Goal: Use online tool/utility

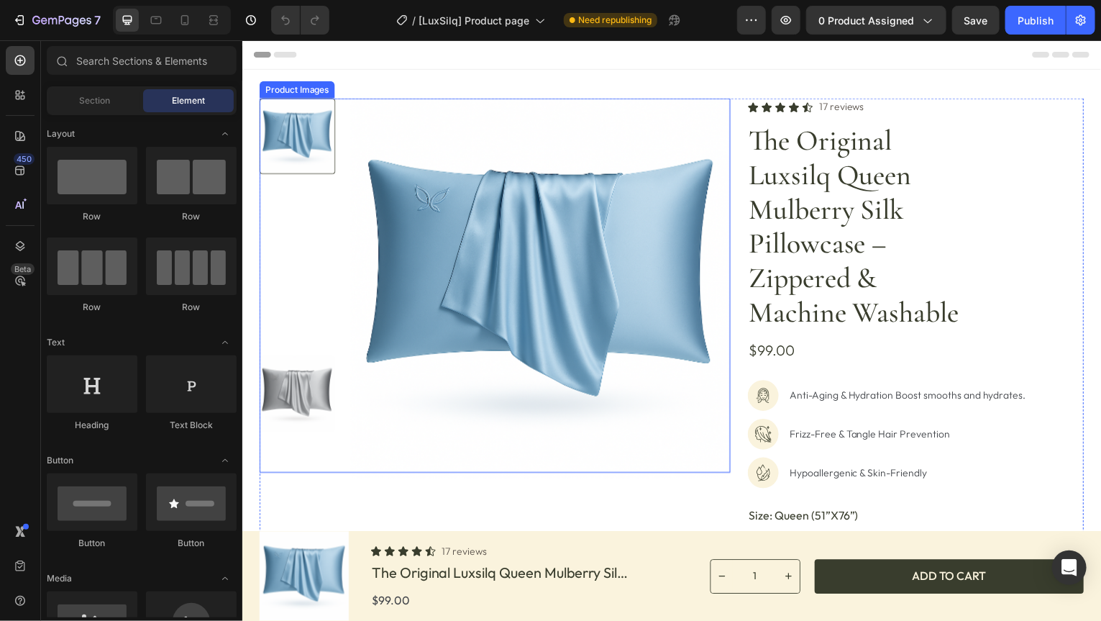
radio input "false"
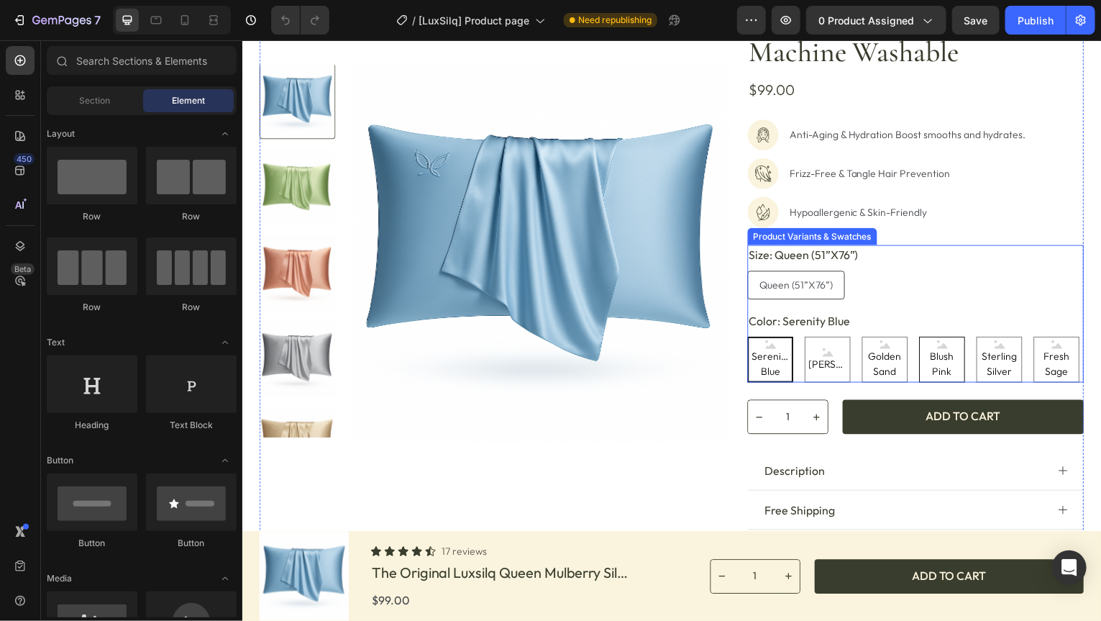
scroll to position [288, 0]
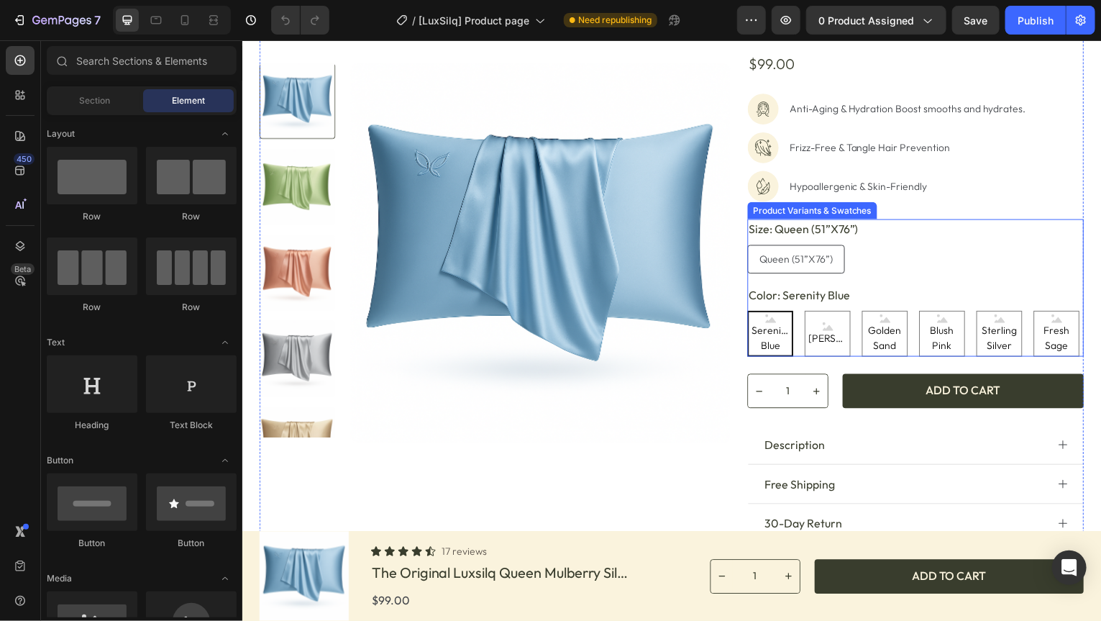
click at [761, 332] on span "Serenity Blue" at bounding box center [772, 339] width 43 height 30
click at [749, 312] on input "Serenity Blue Serenity Blue Serenity Blue" at bounding box center [749, 311] width 1 height 1
radio input "true"
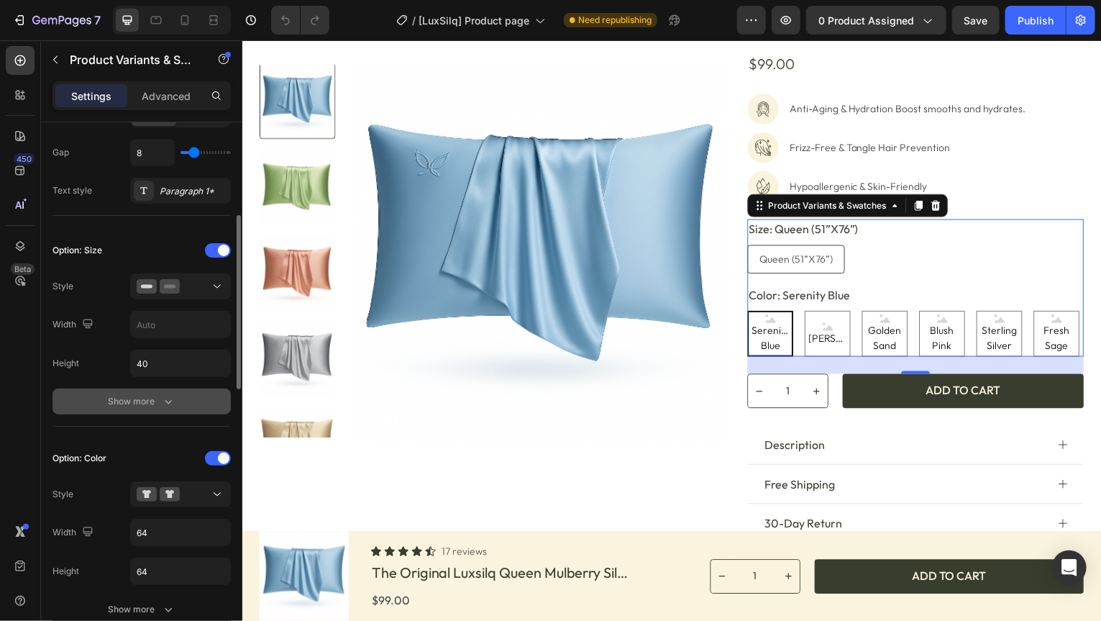
click at [142, 398] on div "Show more" at bounding box center [142, 401] width 67 height 14
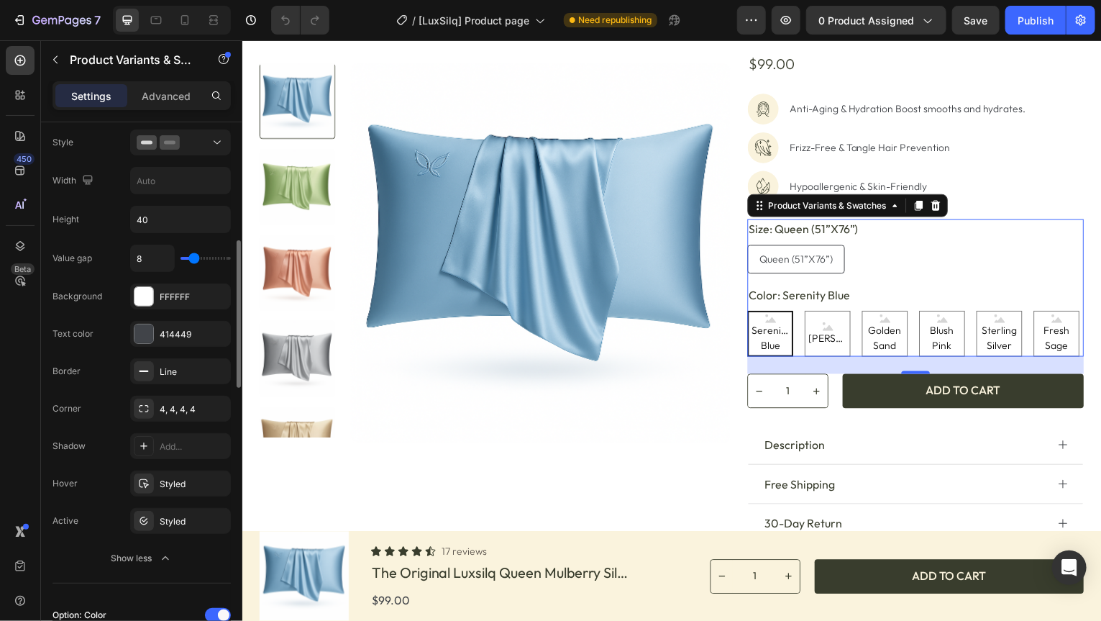
scroll to position [503, 0]
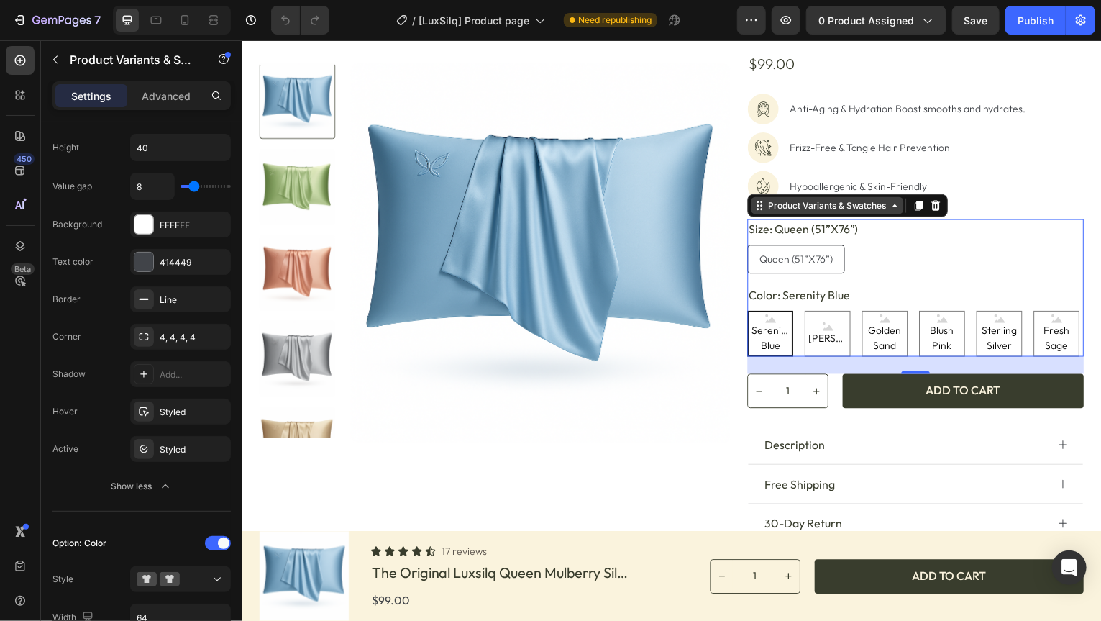
click at [826, 214] on div "Product Variants & Swatches" at bounding box center [829, 206] width 153 height 17
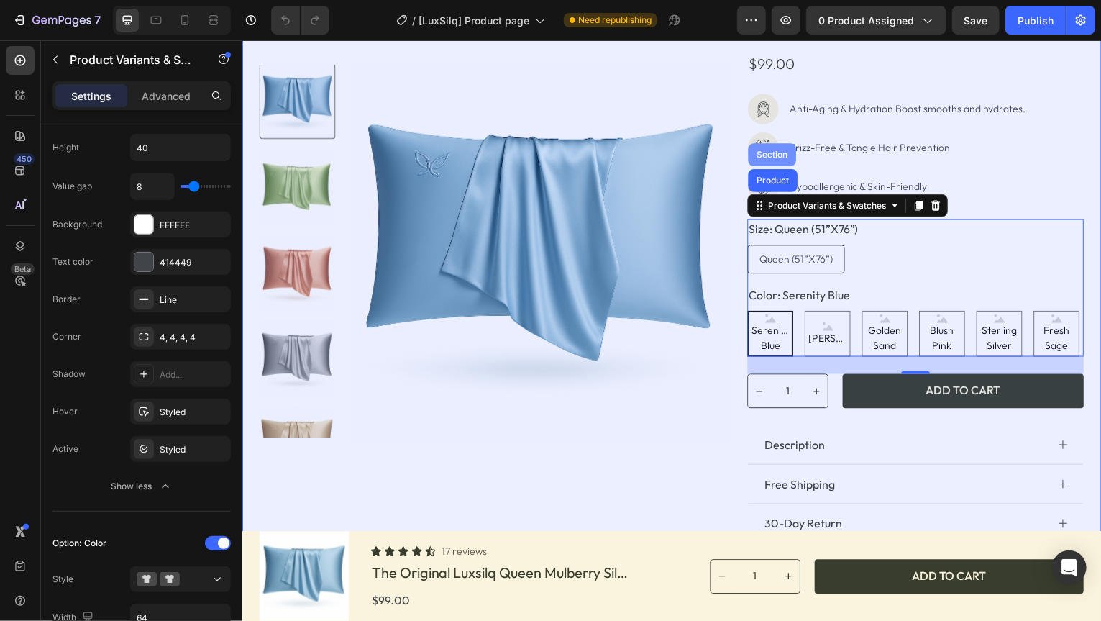
click at [767, 153] on div "Section" at bounding box center [774, 155] width 37 height 9
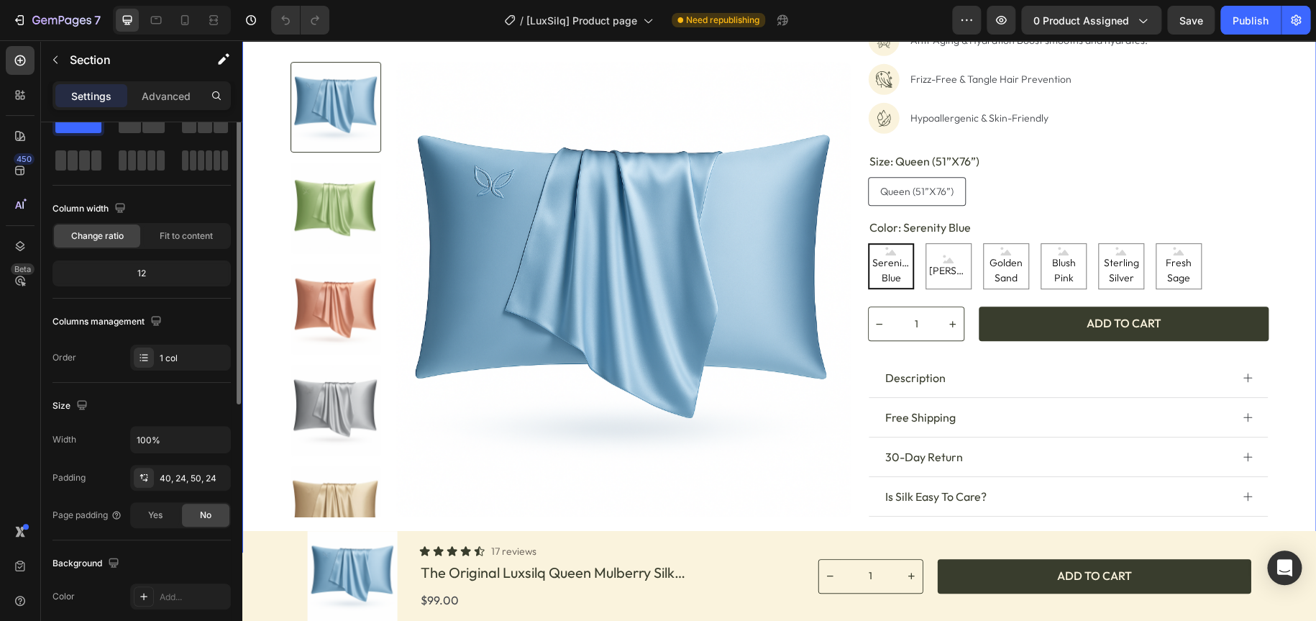
scroll to position [0, 0]
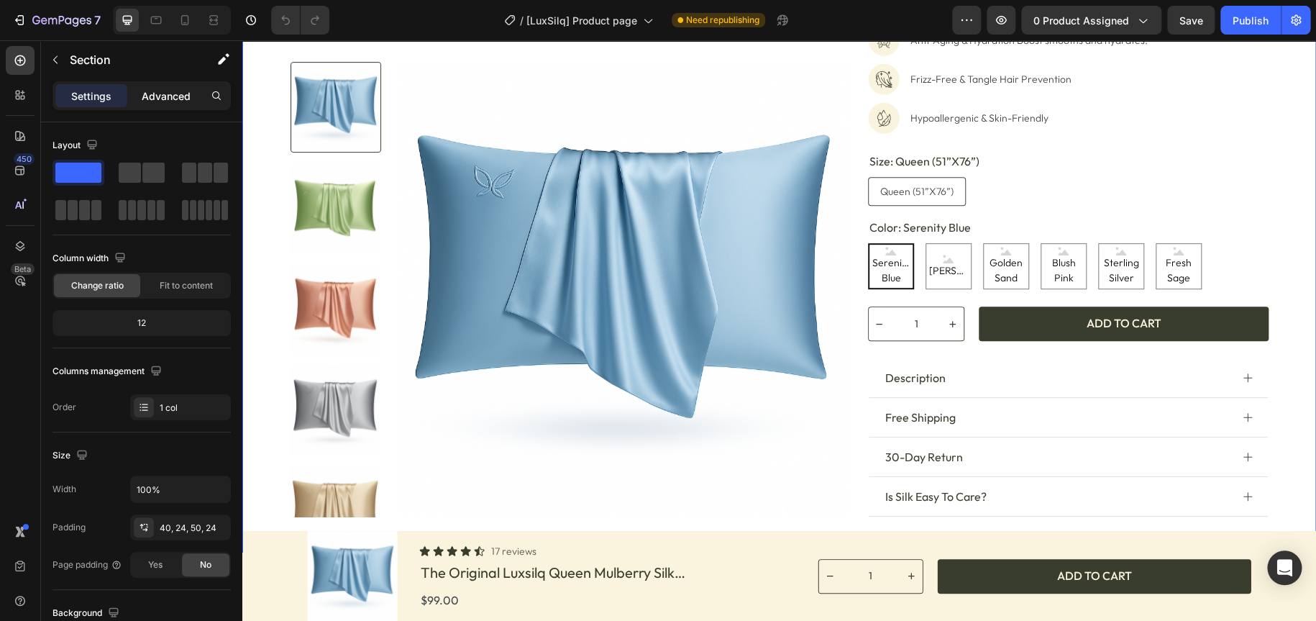
click at [164, 88] on p "Advanced" at bounding box center [166, 95] width 49 height 15
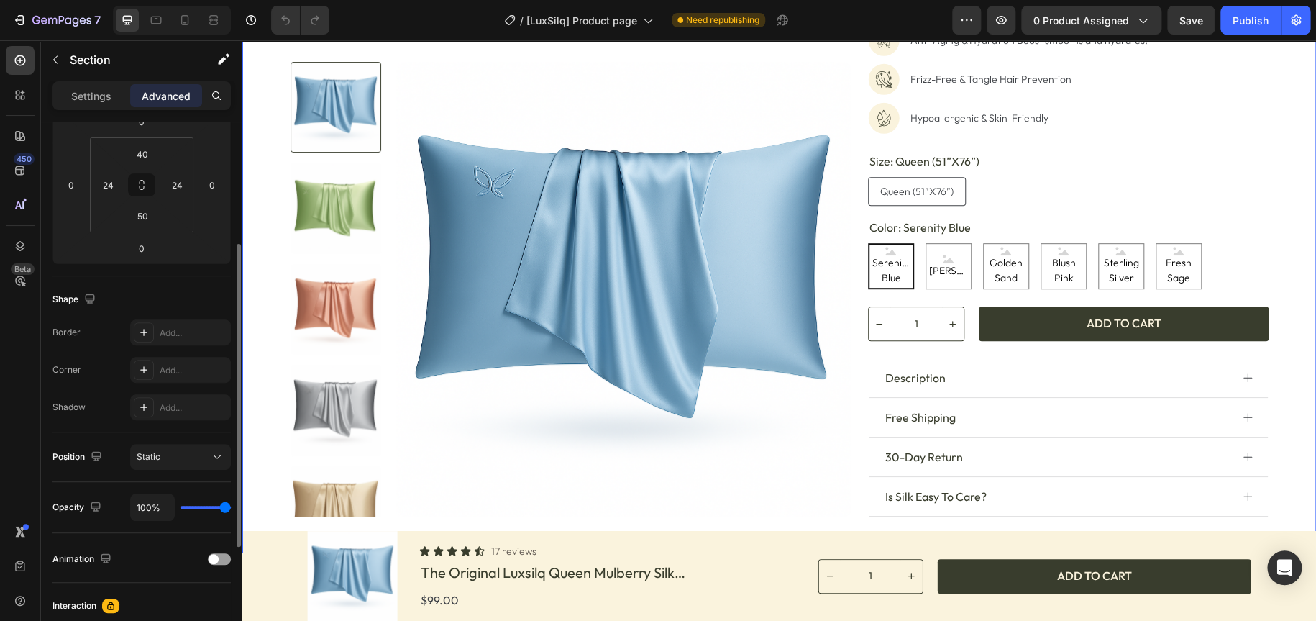
scroll to position [288, 0]
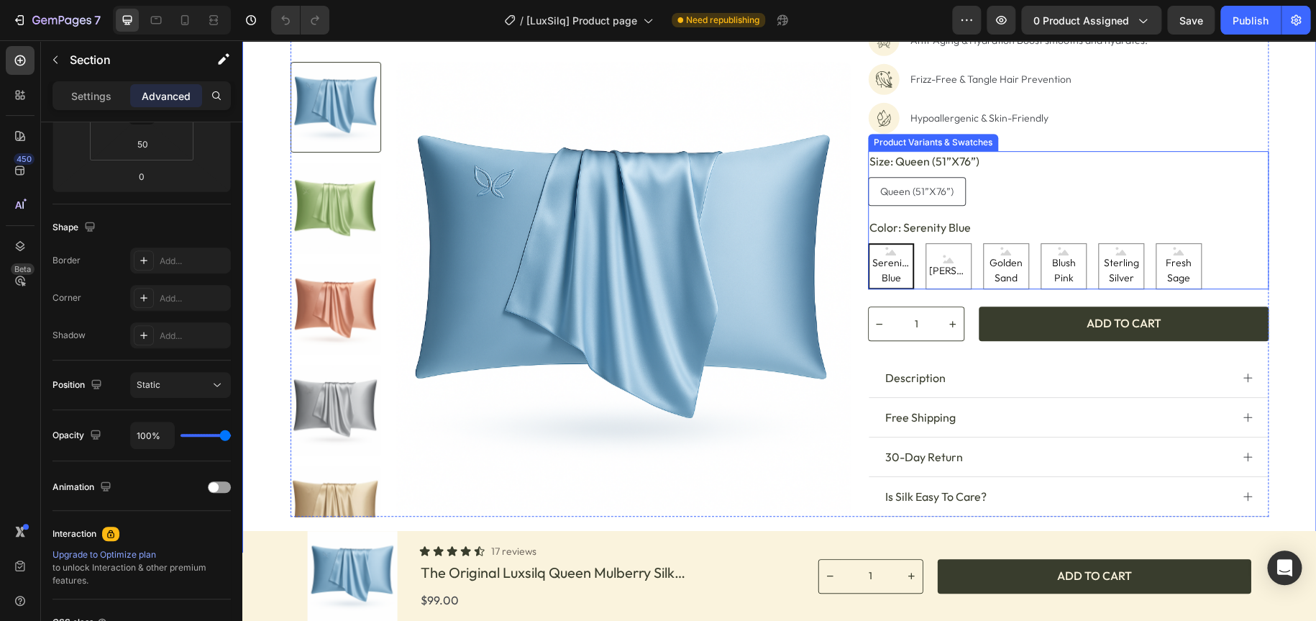
click at [885, 270] on span "Serenity Blue" at bounding box center [891, 270] width 43 height 30
click at [868, 243] on input "Serenity Blue Serenity Blue Serenity Blue" at bounding box center [867, 242] width 1 height 1
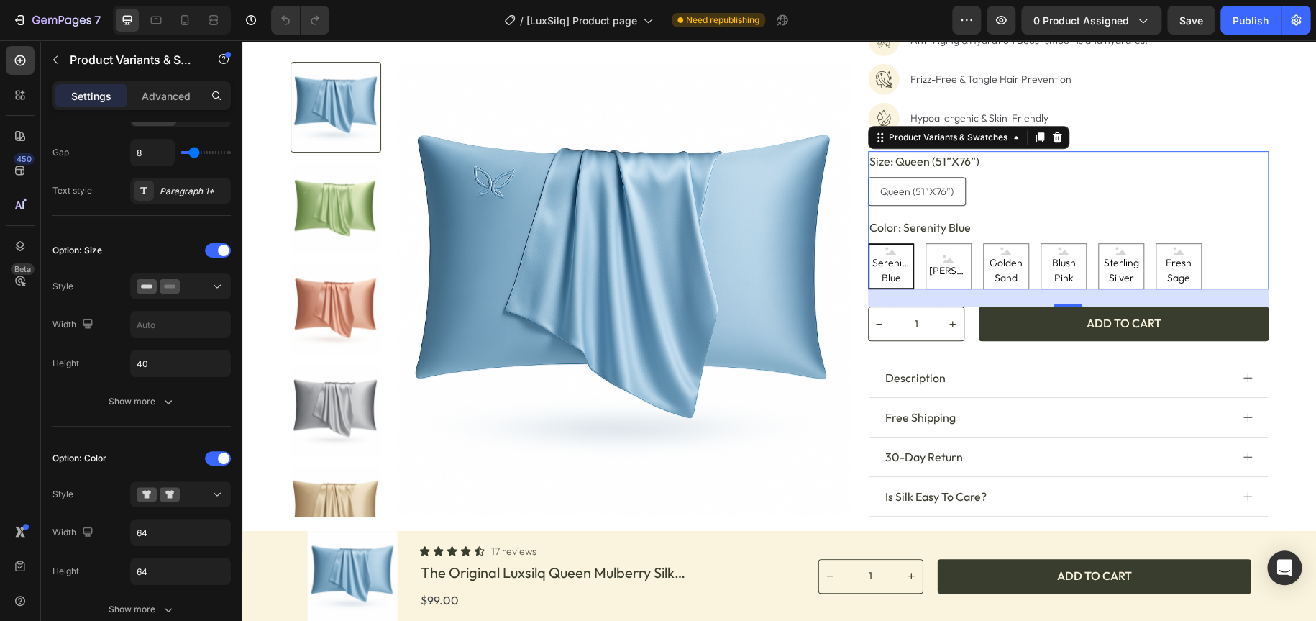
scroll to position [0, 0]
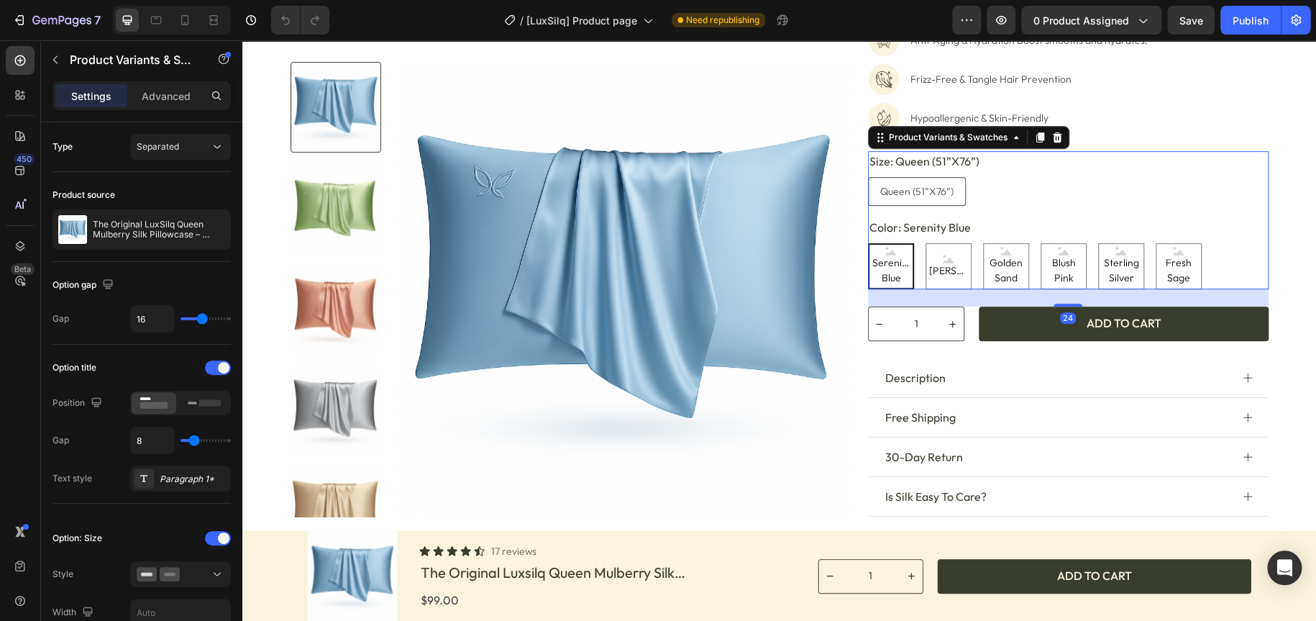
click at [890, 264] on span "Serenity Blue" at bounding box center [891, 270] width 43 height 30
click at [868, 243] on input "Serenity Blue Serenity Blue Serenity Blue" at bounding box center [867, 242] width 1 height 1
click at [890, 264] on span "Serenity Blue" at bounding box center [891, 270] width 43 height 30
click at [868, 243] on input "Serenity Blue Serenity Blue Serenity Blue" at bounding box center [867, 242] width 1 height 1
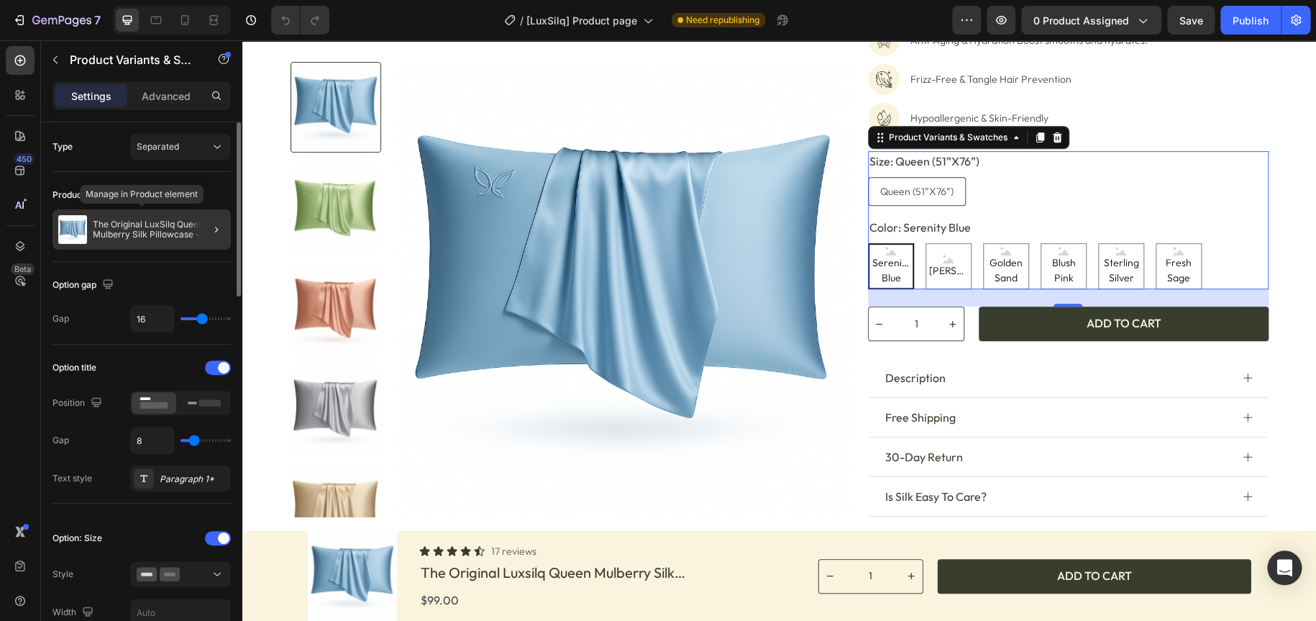
click at [134, 223] on p "The Original LuxSilq Queen Mulberry Silk Pillowcase – Zippered & Machine Washab…" at bounding box center [159, 229] width 132 height 20
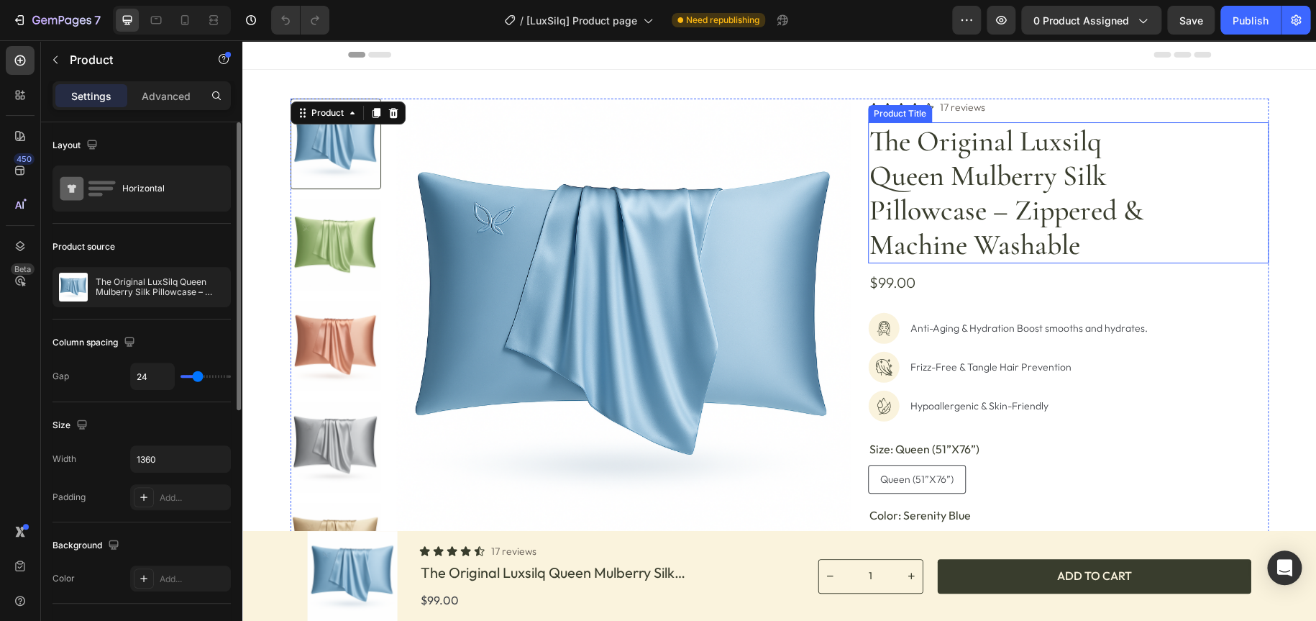
click at [999, 186] on h1 "the original luxsilq queen mulberry silk pillowcase – zippered & machine washab…" at bounding box center [1014, 192] width 293 height 141
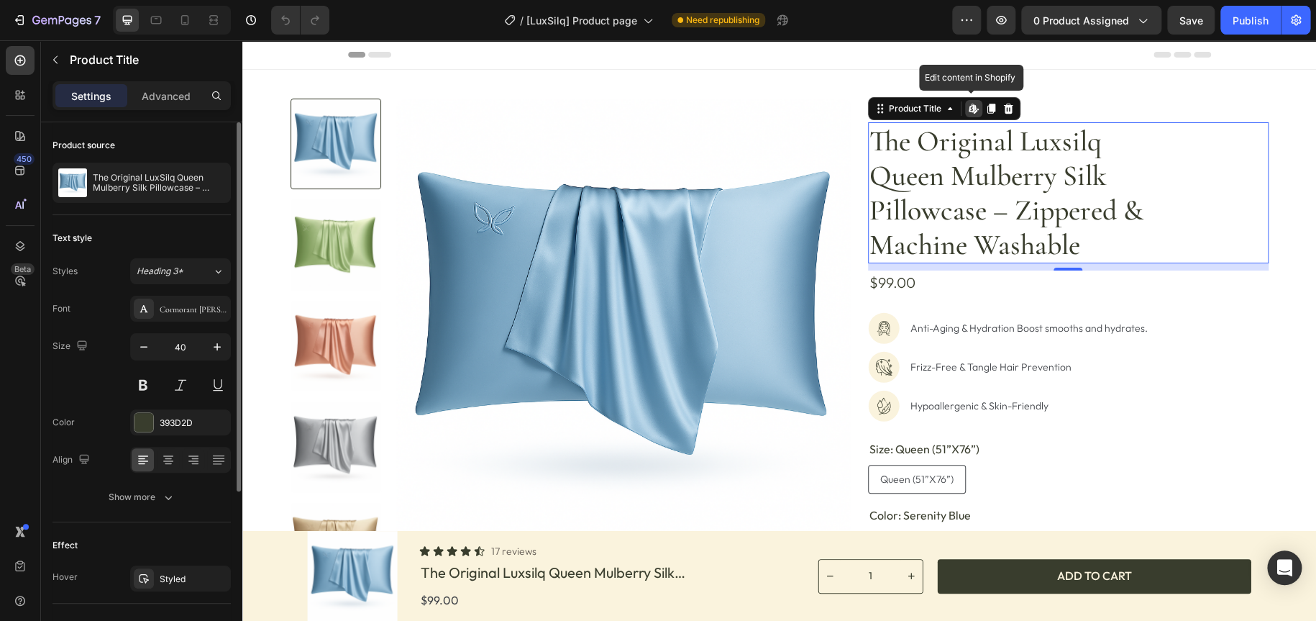
click at [969, 109] on icon at bounding box center [972, 108] width 6 height 9
